Goal: Find specific page/section: Find specific page/section

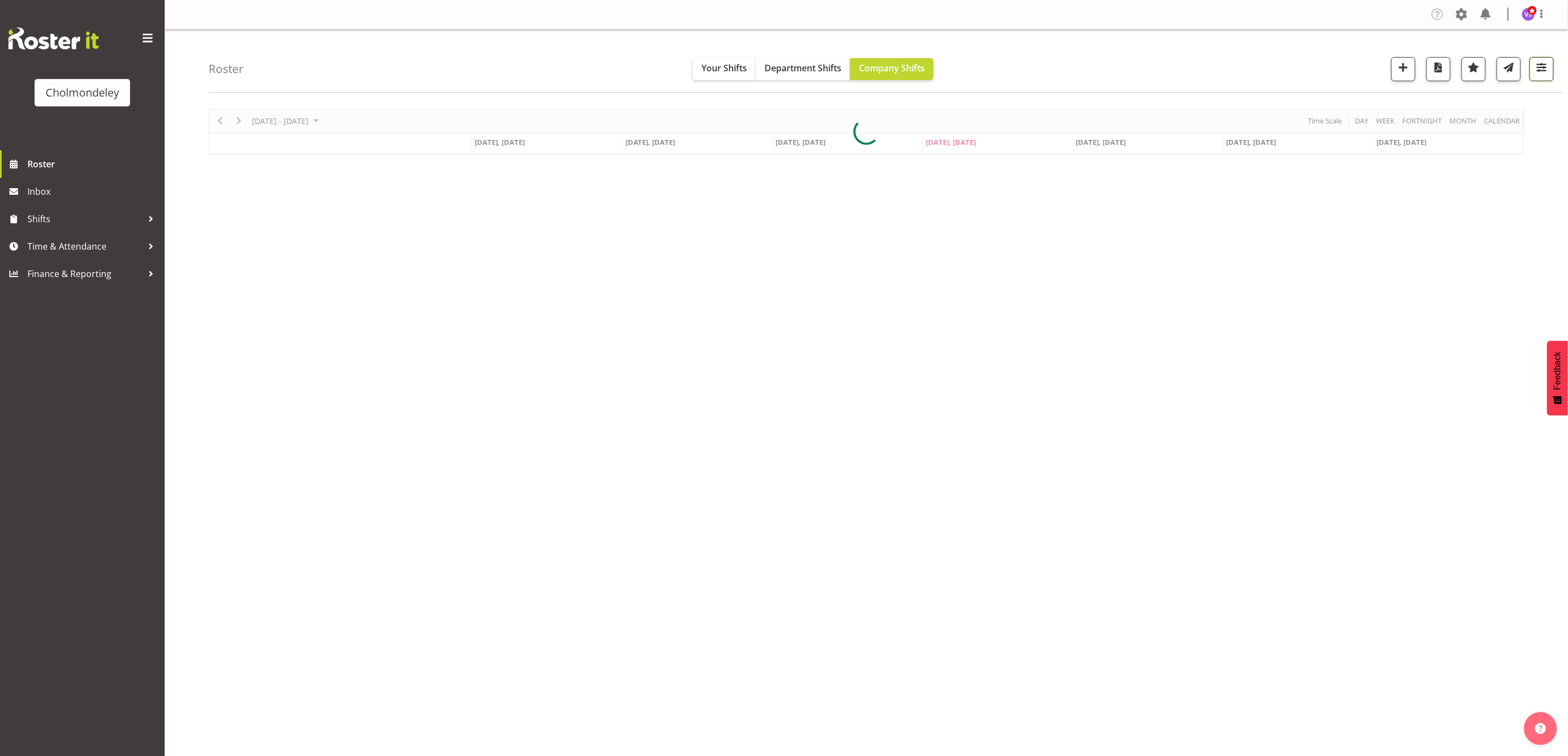
click at [1545, 74] on span "button" at bounding box center [1541, 67] width 14 height 14
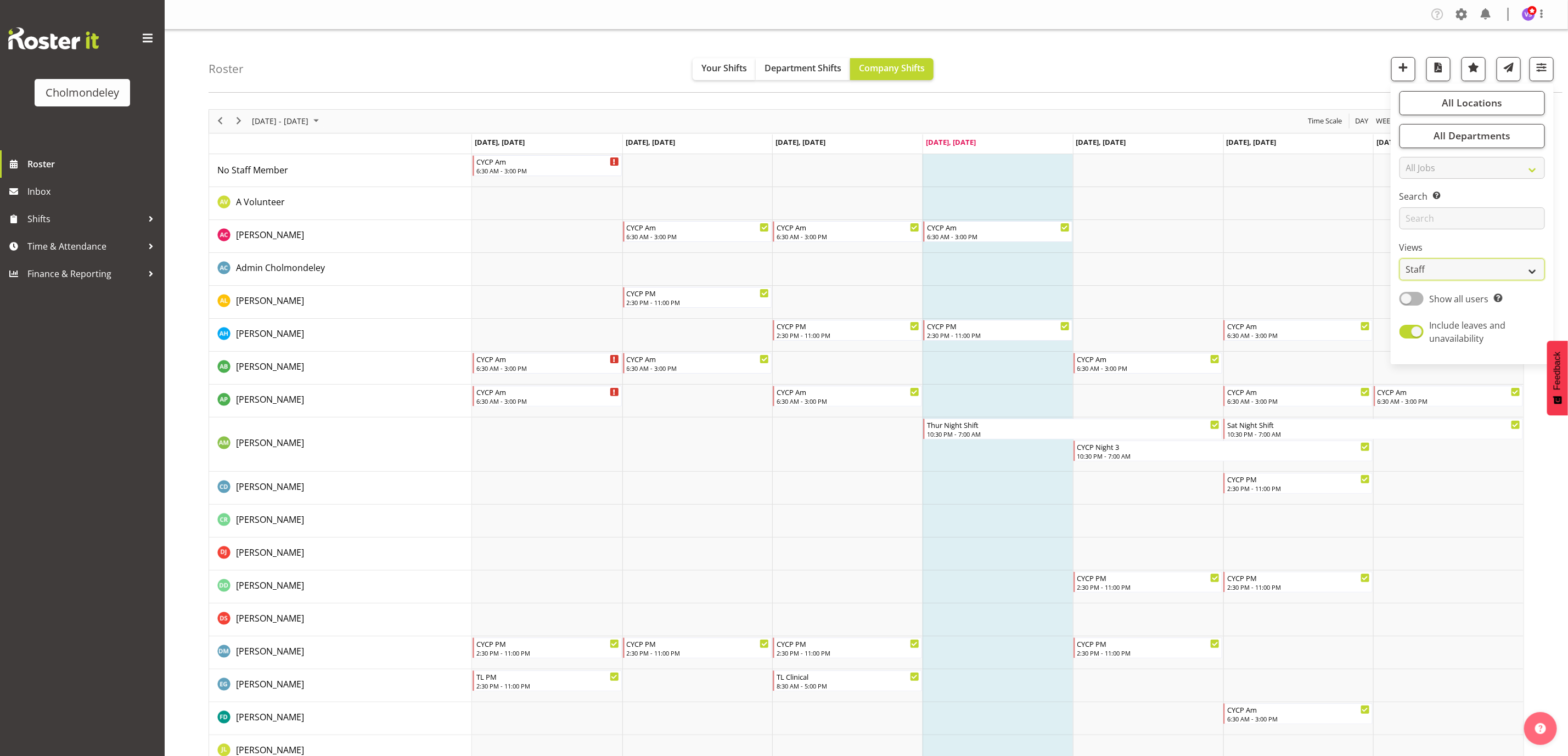
click at [1511, 274] on select "Staff Role Shift - Horizontal Shift - Vertical Staff - Location" at bounding box center [1472, 270] width 145 height 22
select select "shift"
click at [1399, 259] on select "Staff Role Shift - Horizontal Shift - Vertical Staff - Location" at bounding box center [1472, 270] width 145 height 22
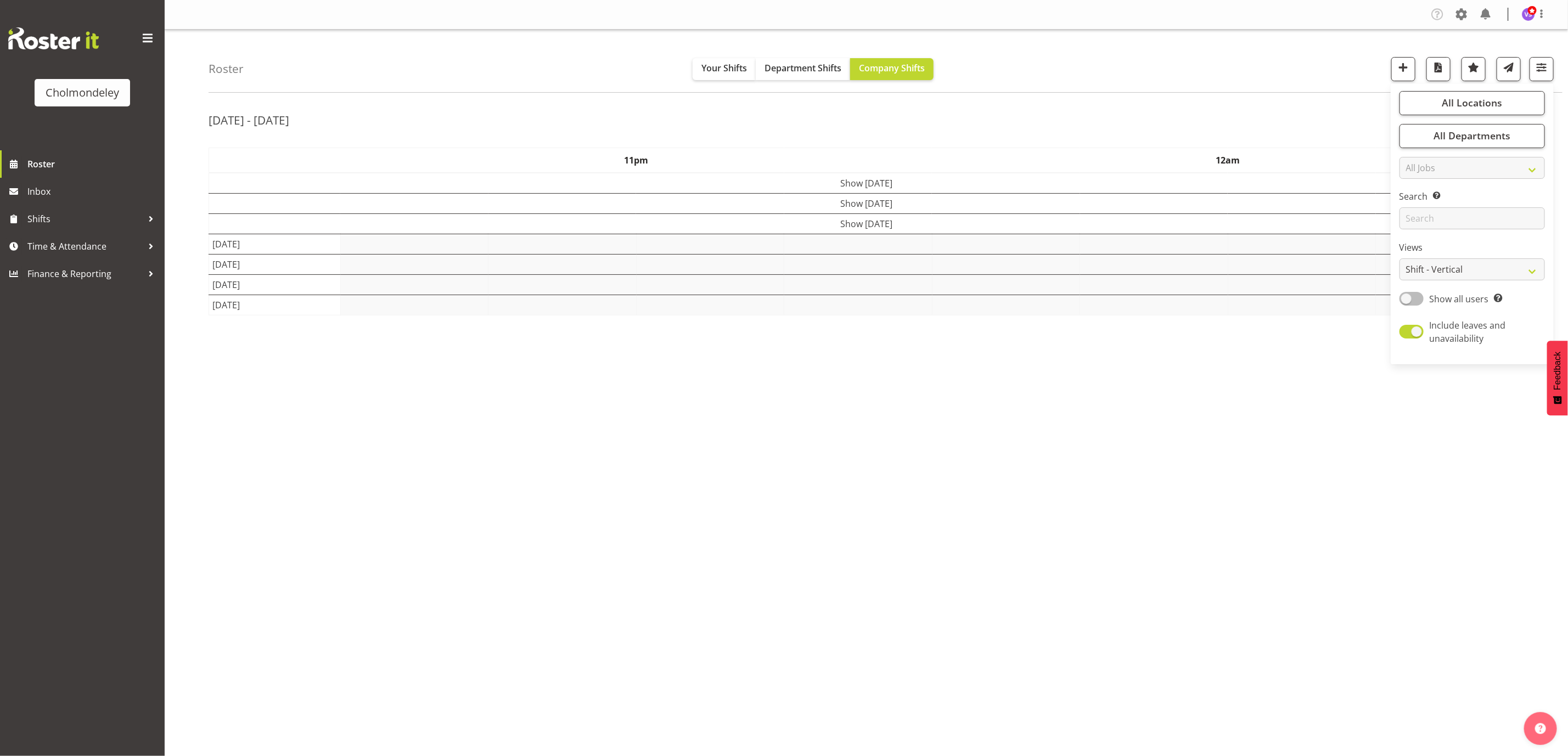
click at [1416, 297] on span at bounding box center [1412, 299] width 24 height 14
click at [1407, 297] on input "Show all users Show only rostered employees" at bounding box center [1403, 299] width 7 height 7
checkbox input "true"
